Goal: Transaction & Acquisition: Obtain resource

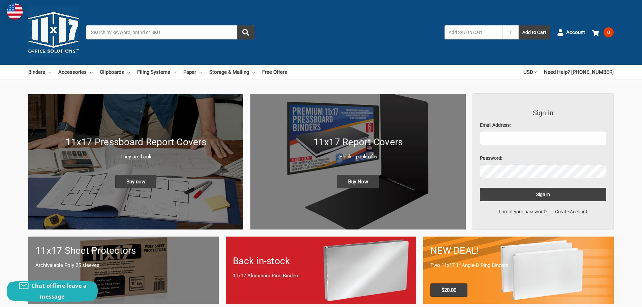
click at [471, 27] on input "text" at bounding box center [474, 32] width 58 height 14
paste input "490804"
type input "490804"
click at [532, 35] on button "Add to Cart" at bounding box center [534, 32] width 31 height 14
click at [609, 33] on span "1" at bounding box center [609, 32] width 10 height 10
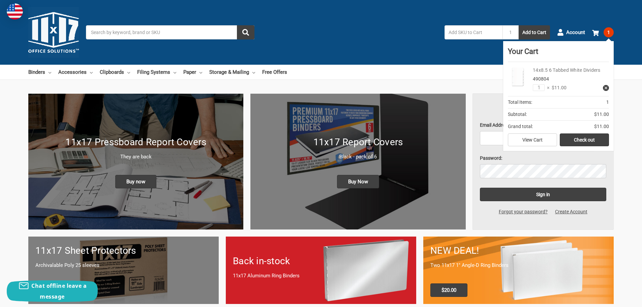
click at [541, 69] on link "14x8.5 6 Tabbed White Dividers" at bounding box center [567, 69] width 68 height 5
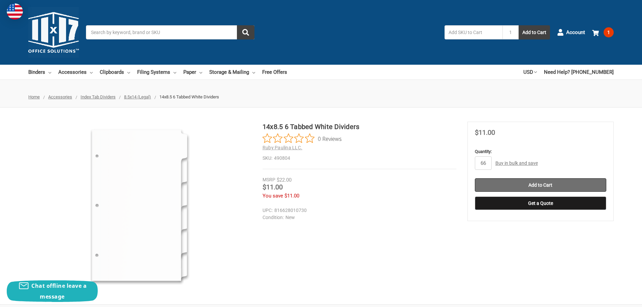
click at [530, 186] on input "Add to Cart" at bounding box center [540, 184] width 131 height 13
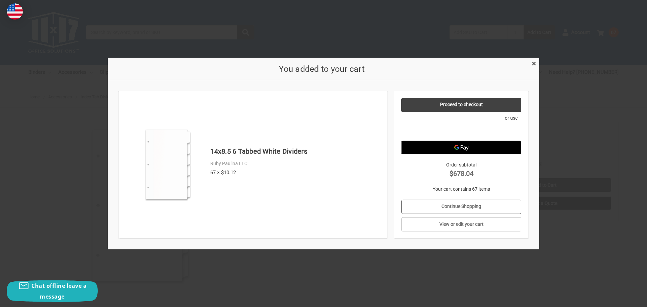
click at [441, 209] on link "Continue Shopping" at bounding box center [461, 207] width 120 height 14
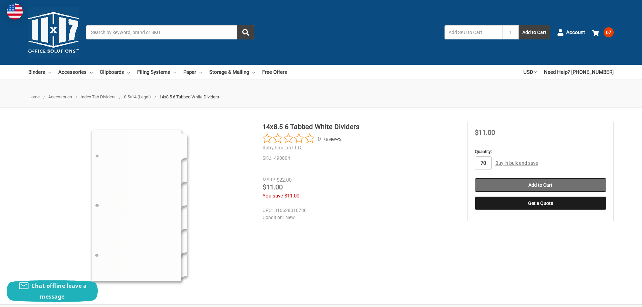
type input "70"
click at [536, 181] on input "Add to Cart" at bounding box center [540, 184] width 131 height 13
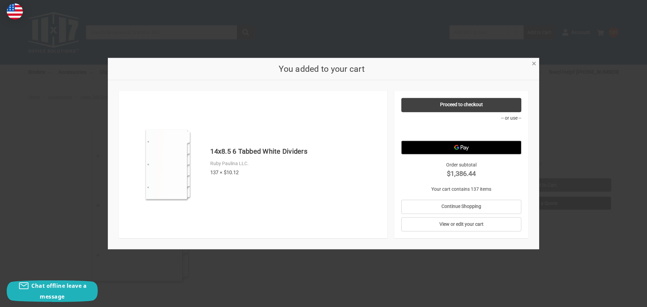
click at [533, 66] on span "×" at bounding box center [534, 64] width 4 height 10
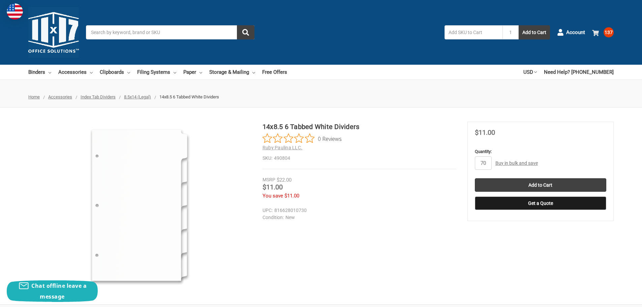
click at [608, 30] on span "137" at bounding box center [609, 32] width 10 height 10
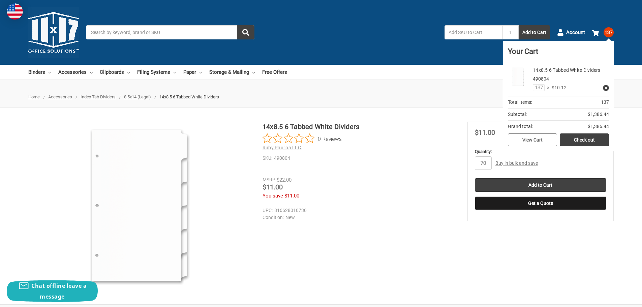
click at [542, 134] on link "View Cart" at bounding box center [532, 139] width 49 height 13
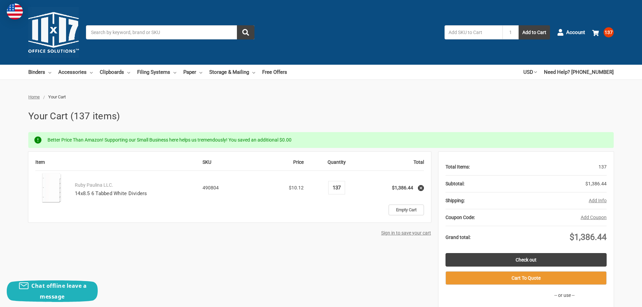
click at [340, 186] on input "137" at bounding box center [337, 188] width 12 height 6
type input "70"
click at [373, 251] on div "Item SKU Price Quantity Total Ruby Paulina LLC. 14x8.5 6 Tabbed White Dividers …" at bounding box center [321, 247] width 586 height 191
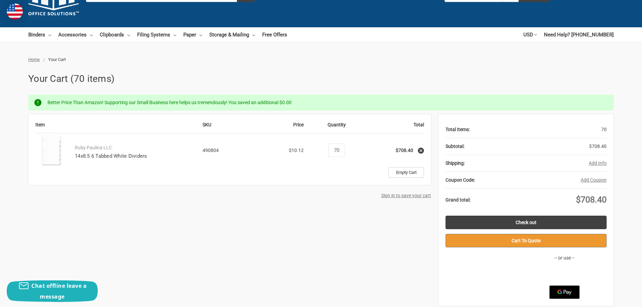
scroll to position [34, 0]
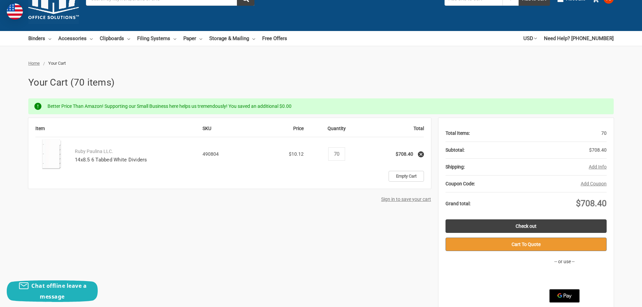
click at [514, 245] on button "Cart To Quote" at bounding box center [526, 244] width 161 height 13
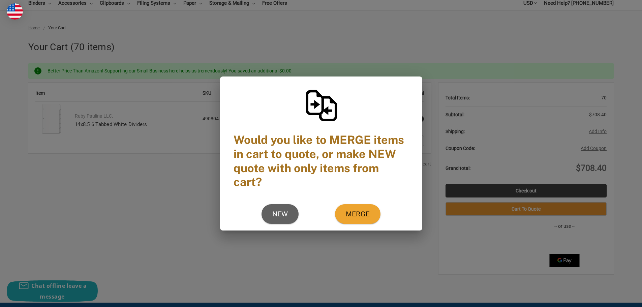
scroll to position [67, 0]
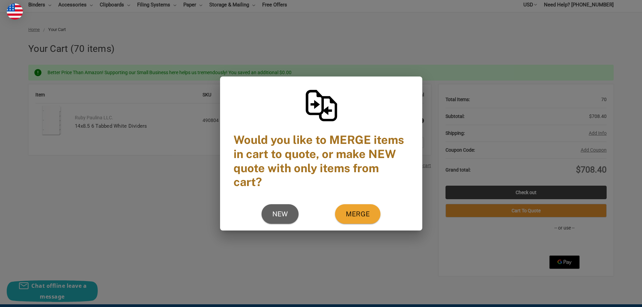
click at [389, 215] on div "New Merge" at bounding box center [321, 214] width 202 height 33
click at [401, 255] on div "Would you like to MERGE items in cart to quote, or make NEW quote with only ite…" at bounding box center [321, 153] width 642 height 307
click at [347, 215] on span "Merge" at bounding box center [358, 214] width 24 height 7
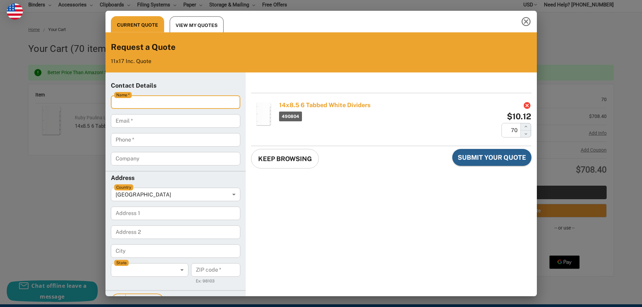
click at [167, 99] on input "Name   *" at bounding box center [175, 101] width 129 height 13
type input "colleen T Colleen Jones"
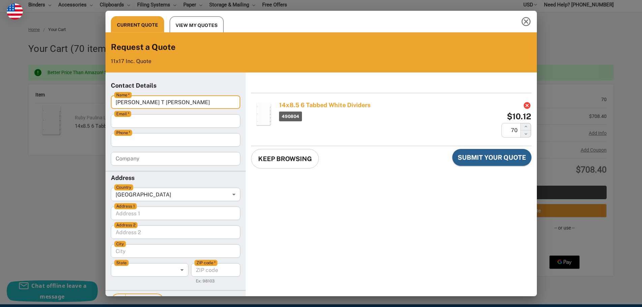
type input "cjones@southamptontownny.gov"
type input "6317022440"
type 1 "116 HAMPTON RD"
type 2 "TOWN HALL MAILROOM LL"
type input "SOUTHAMPTON"
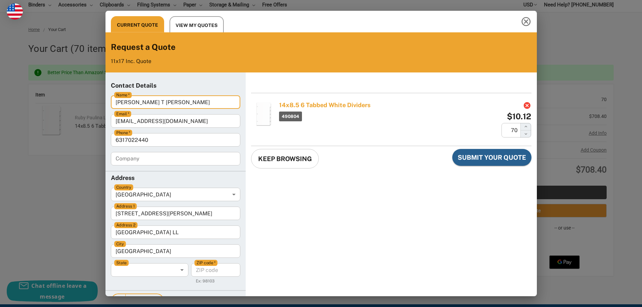
type code "11968-4934"
drag, startPoint x: 138, startPoint y: 102, endPoint x: 82, endPoint y: 98, distance: 56.4
click at [82, 98] on div "Current Quote View My Quotes Request a Quote 11x17 Inc. Quote Contact Details N…" at bounding box center [321, 153] width 642 height 307
click at [118, 101] on input "Colleen Jones" at bounding box center [175, 101] width 129 height 13
click at [117, 101] on input "Colleen Jones" at bounding box center [175, 101] width 129 height 13
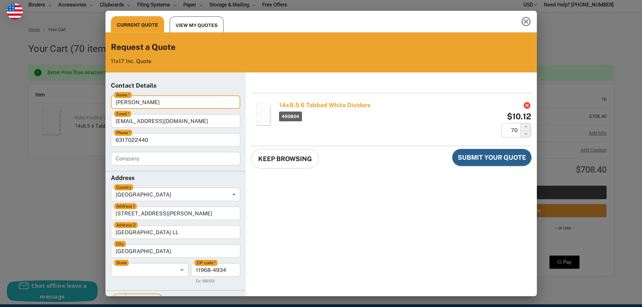
drag, startPoint x: 117, startPoint y: 101, endPoint x: 99, endPoint y: 102, distance: 18.2
click at [99, 102] on div "Current Quote View My Quotes Request a Quote 11x17 Inc. Quote Contact Details N…" at bounding box center [321, 153] width 642 height 307
type input "Colleen Jones"
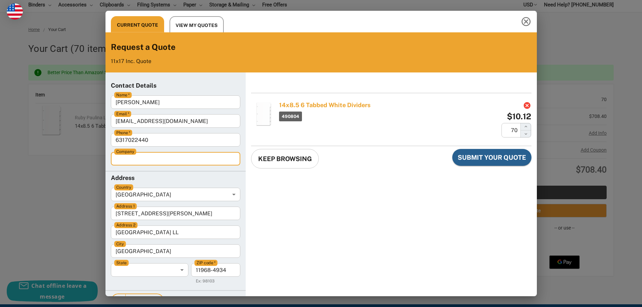
click at [162, 160] on input "Company" at bounding box center [175, 158] width 129 height 13
type input "Southampton Town"
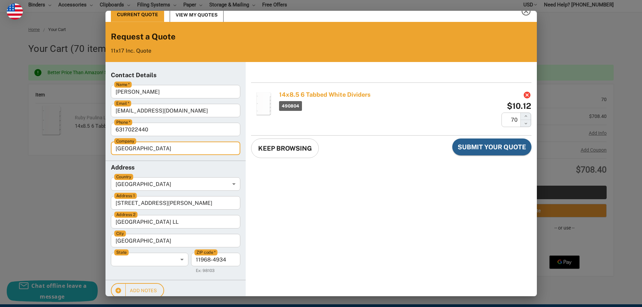
scroll to position [20, 0]
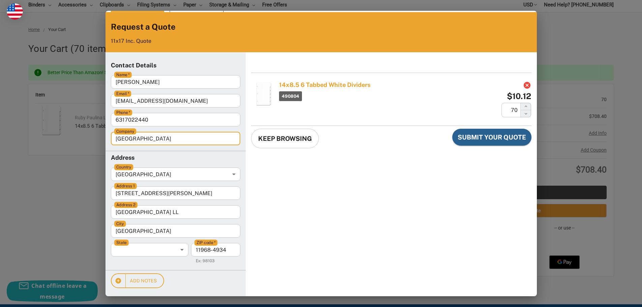
click at [161, 252] on body "Current Quote View My Quotes Request a Quote 11x17 Inc. Quote Contact Details N…" at bounding box center [321, 154] width 637 height 302
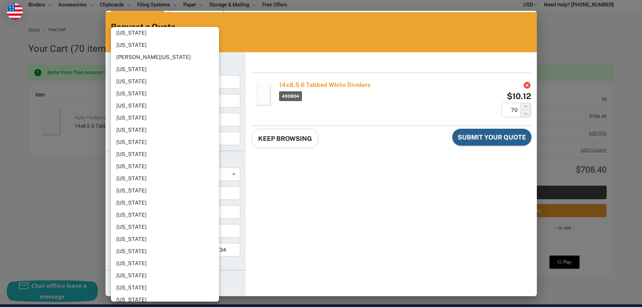
scroll to position [371, 0]
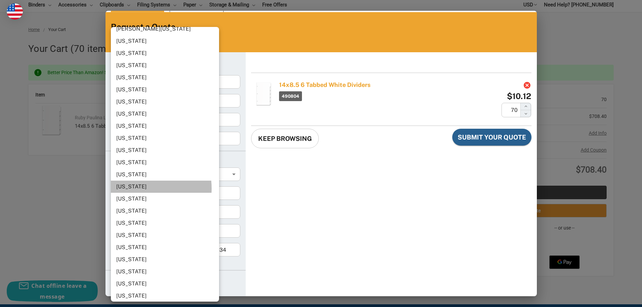
click at [137, 189] on li "New York" at bounding box center [167, 187] width 113 height 12
type input "New York"
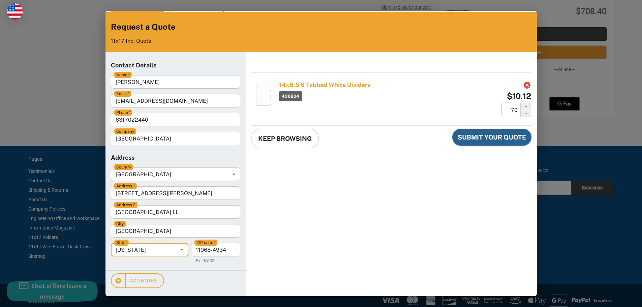
scroll to position [228, 0]
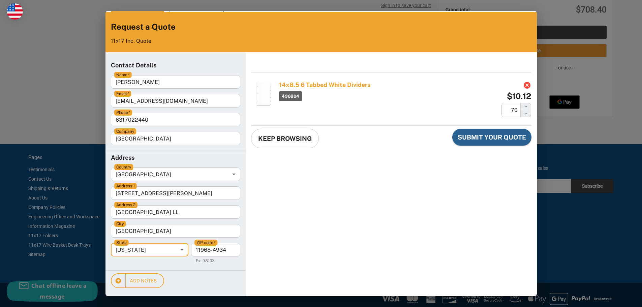
click at [419, 189] on div "14x8.5 6 Tabbed White Dividers 490804 $10.12 70 ​ Keep Browsing Submit Your Quo…" at bounding box center [391, 174] width 291 height 244
click at [481, 137] on span "Submit Your Quote" at bounding box center [492, 137] width 68 height 9
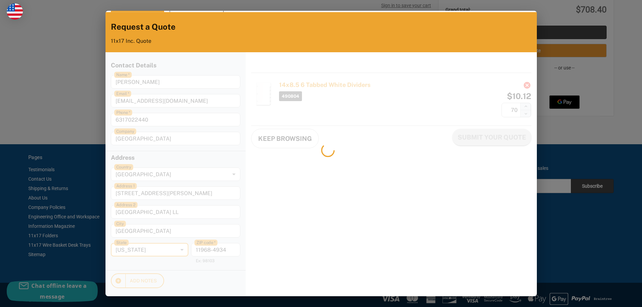
scroll to position [0, 0]
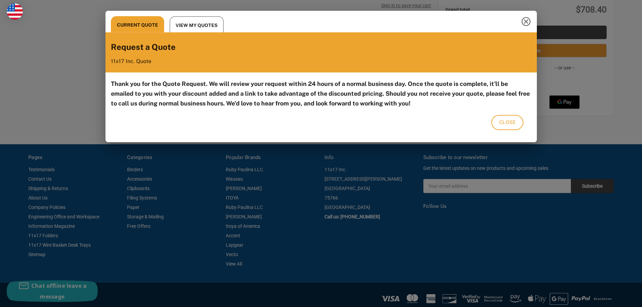
click at [501, 125] on span "Close" at bounding box center [507, 122] width 17 height 9
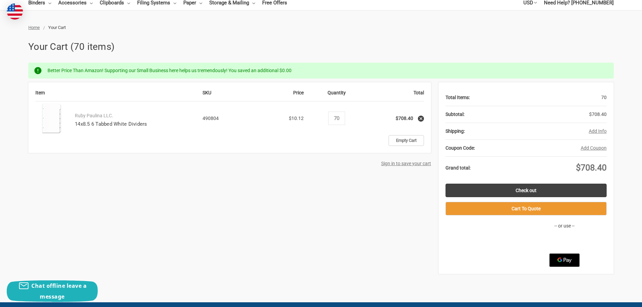
scroll to position [67, 0]
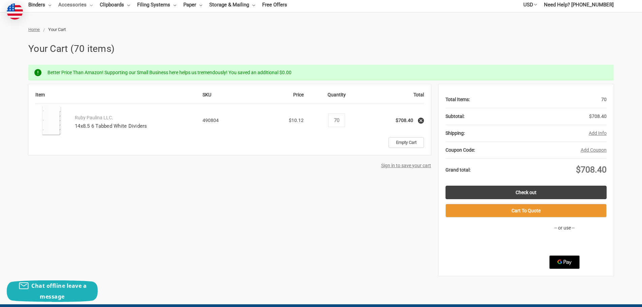
click at [65, 5] on link "Accessories" at bounding box center [75, 4] width 34 height 15
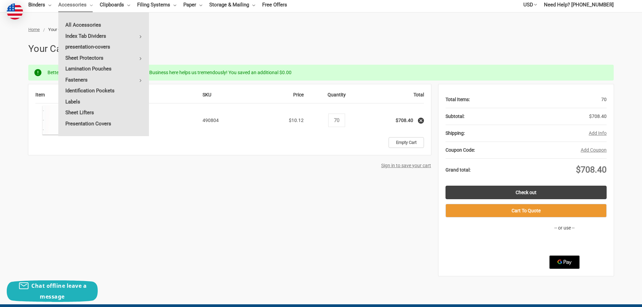
click at [71, 6] on link "Accessories" at bounding box center [75, 4] width 34 height 15
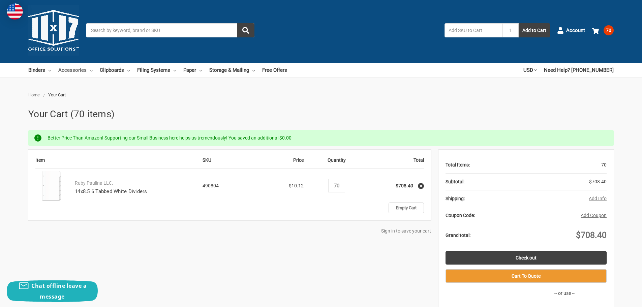
scroll to position [0, 0]
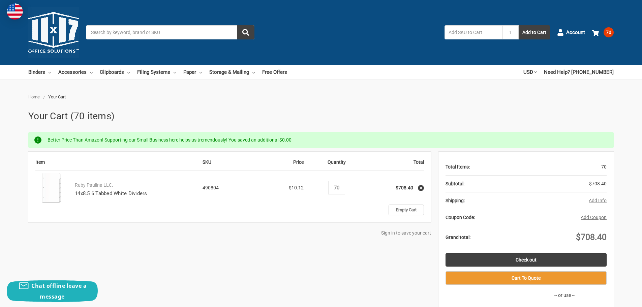
click at [492, 28] on input "text" at bounding box center [474, 32] width 58 height 14
type input "clear pocket"
click at [519, 25] on button "Add to Cart" at bounding box center [534, 32] width 31 height 14
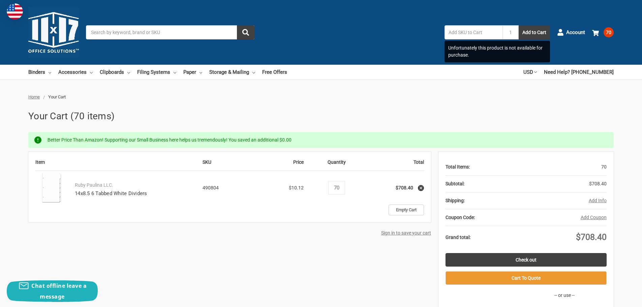
drag, startPoint x: 487, startPoint y: 33, endPoint x: 420, endPoint y: 22, distance: 67.7
click at [477, 32] on input "text" at bounding box center [474, 32] width 58 height 14
click at [151, 36] on input "Search" at bounding box center [170, 32] width 169 height 14
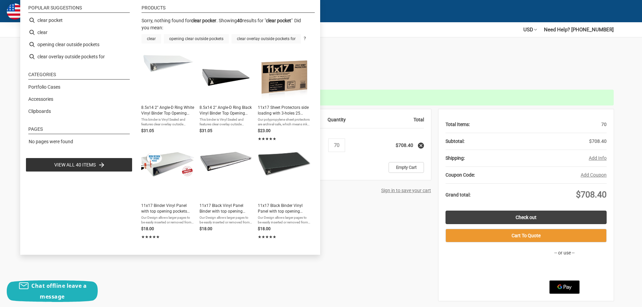
scroll to position [42, 0]
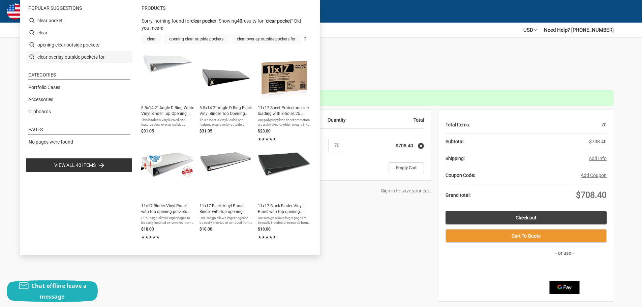
click at [81, 56] on li "clear overlay outside pockets for" at bounding box center [79, 57] width 107 height 12
type input "clear overlay outside pockets for"
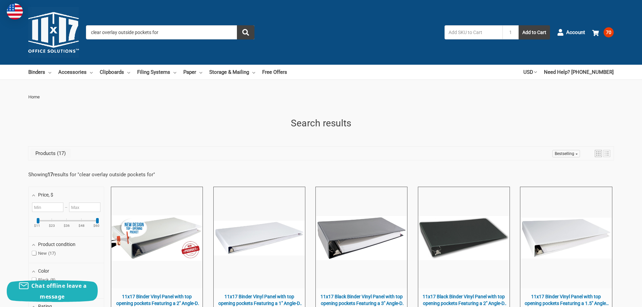
click at [117, 31] on input "clear overlay outside pockets for" at bounding box center [170, 32] width 169 height 14
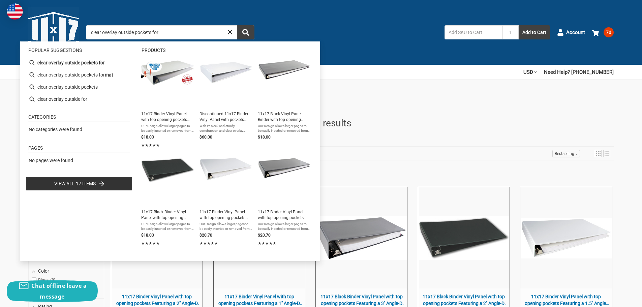
type input "clear overla outside pockets for"
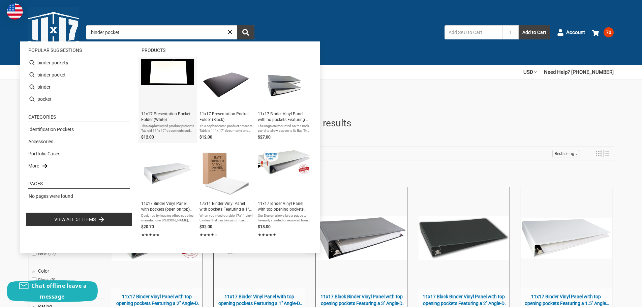
type input "binder pocket"
click at [187, 113] on span "11x17 Presentation Pocket Folder (White)" at bounding box center [167, 116] width 53 height 11
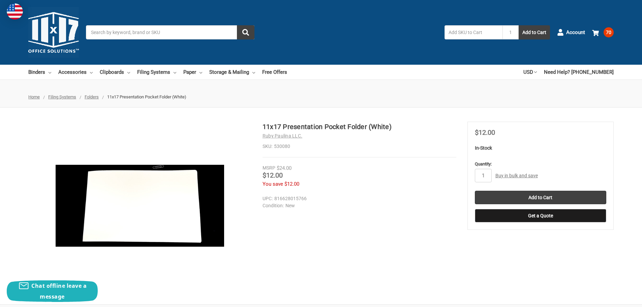
click at [191, 206] on img at bounding box center [140, 206] width 169 height 82
